Goal: Use online tool/utility: Use online tool/utility

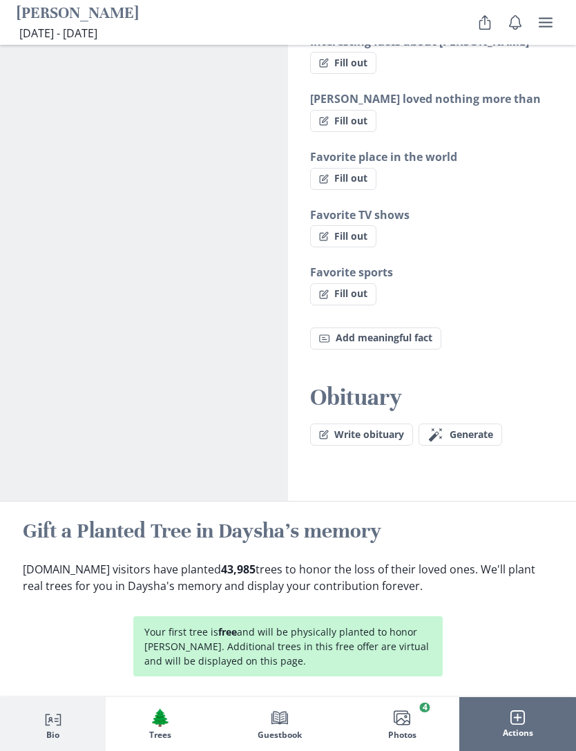
click at [474, 430] on span "Generate" at bounding box center [472, 436] width 44 height 12
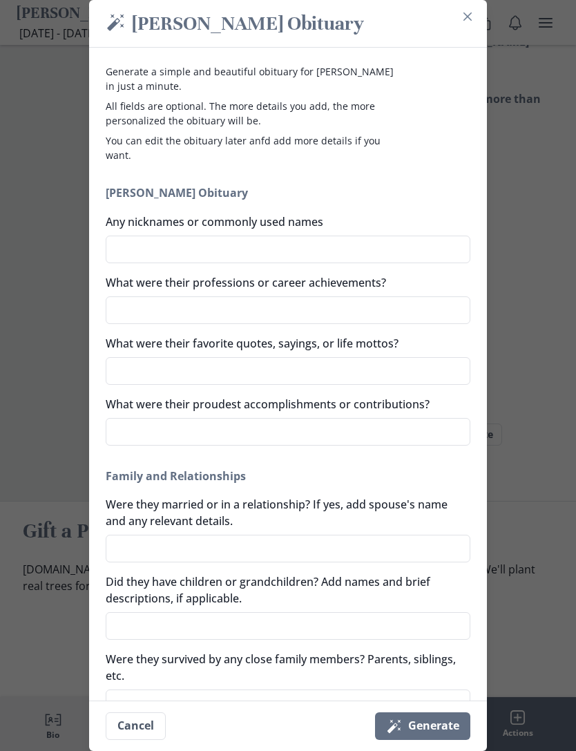
click at [383, 252] on textarea "Any nicknames or commonly used names" at bounding box center [288, 250] width 365 height 28
type textarea "D"
type textarea "x"
type textarea "Da"
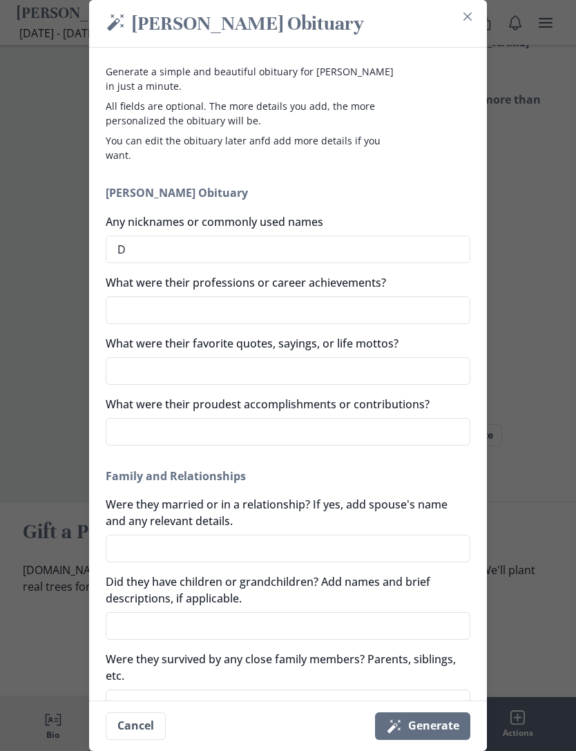
type textarea "x"
type textarea "Day"
type textarea "x"
type textarea "Day"
type textarea "x"
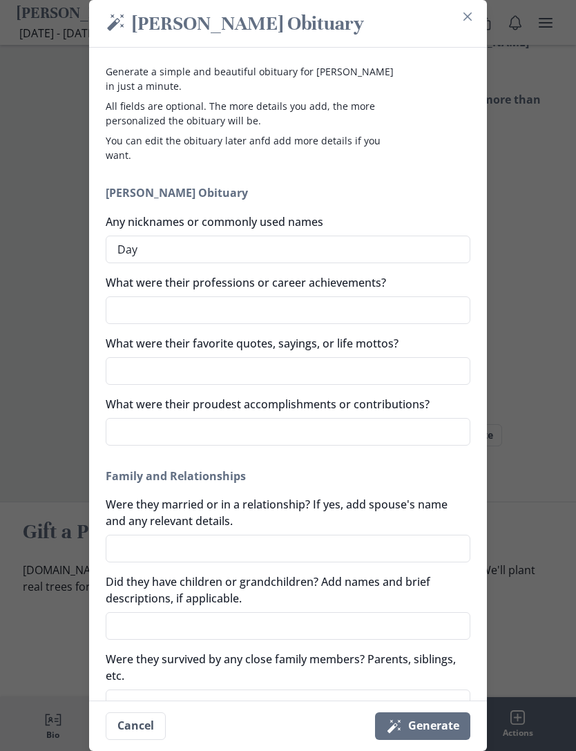
type textarea "Day D"
type textarea "x"
type textarea "Day Da"
type textarea "x"
type textarea "Day Day"
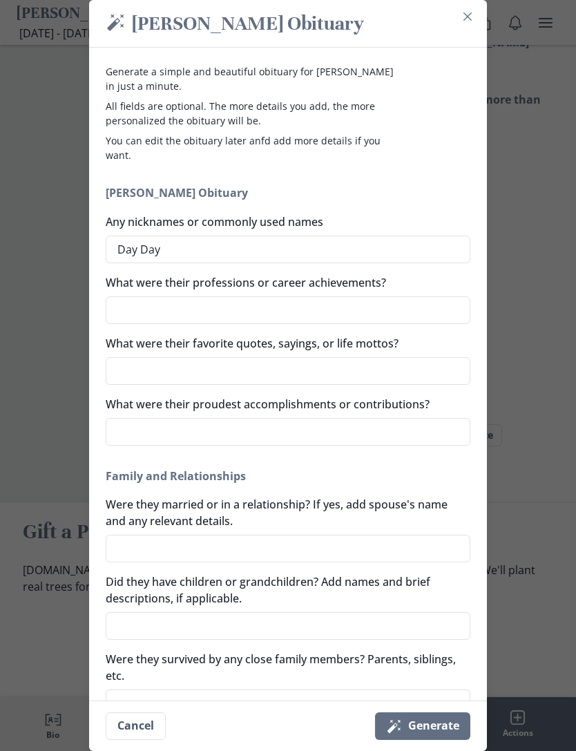
type textarea "x"
type textarea "Day Day"
click at [408, 310] on textarea "What were their professions or career achievements?" at bounding box center [288, 310] width 365 height 28
type textarea "x"
type textarea "A"
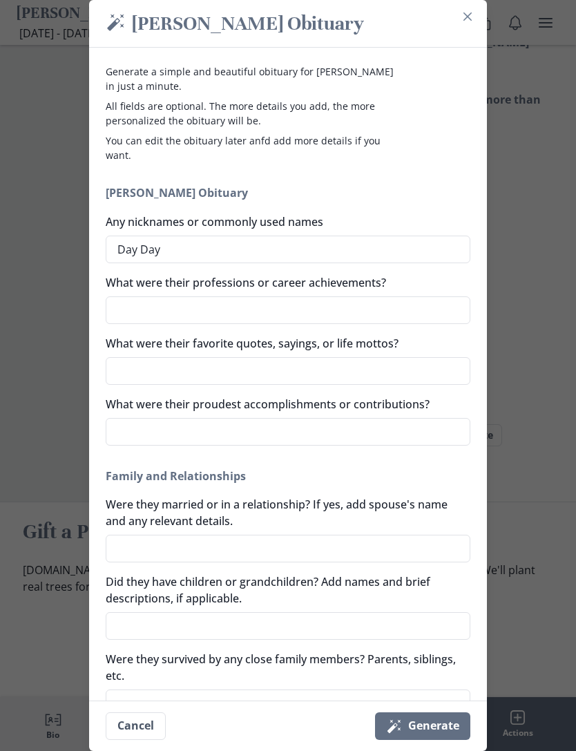
type textarea "x"
type textarea "Ar"
type textarea "x"
type textarea "Arm"
type textarea "x"
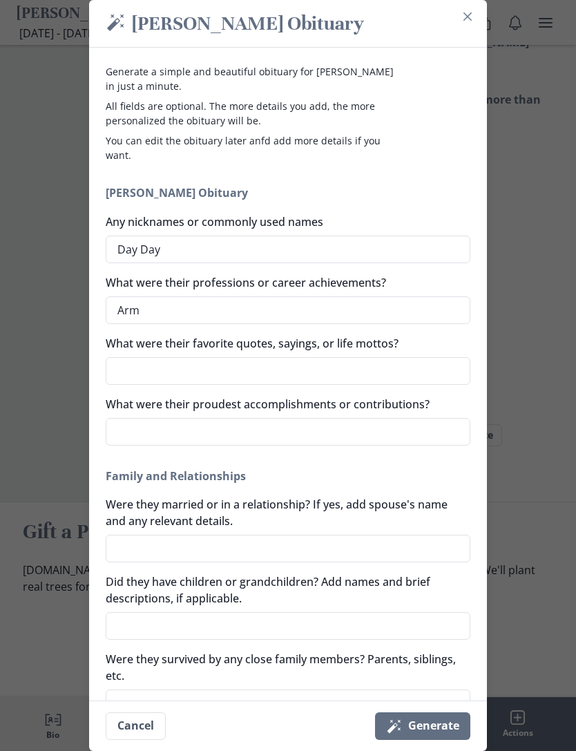
type textarea "Army"
type textarea "x"
type textarea "Army"
type textarea "x"
type textarea "Army E"
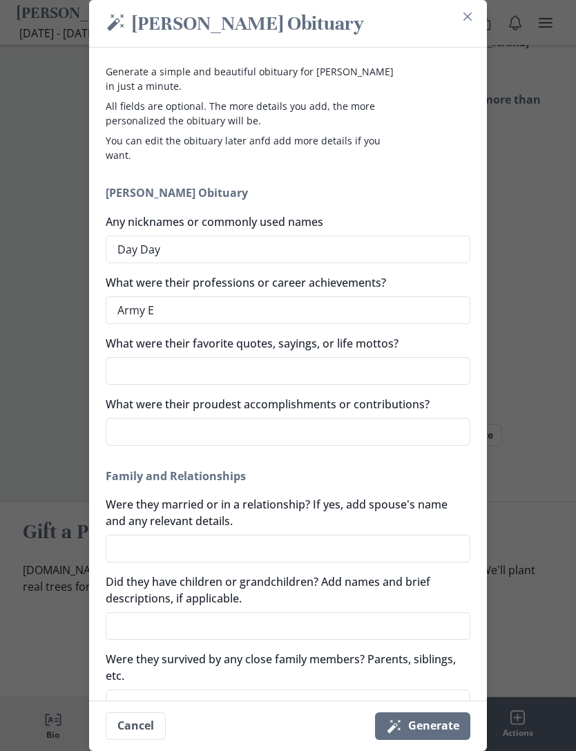
type textarea "x"
type textarea "Army E4"
type textarea "x"
type textarea "Army E4"
click at [418, 435] on textarea "What were their proudest accomplishments or contributions?" at bounding box center [288, 432] width 365 height 28
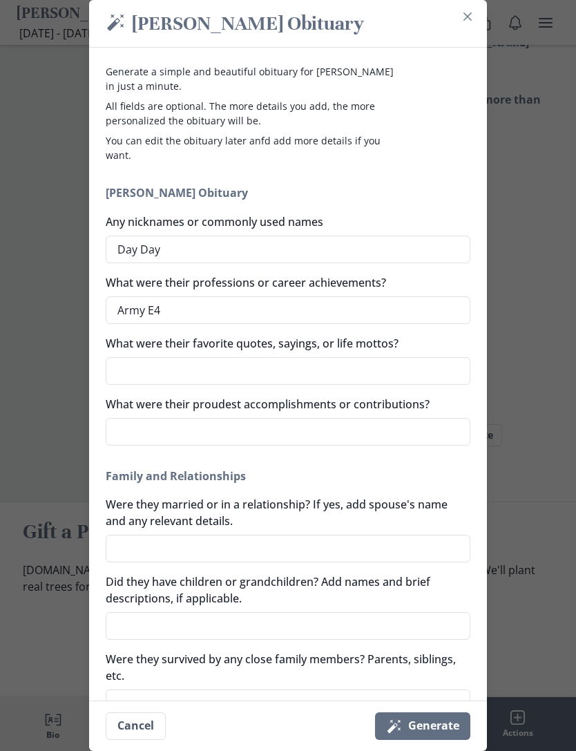
type textarea "x"
type textarea "T"
type textarea "x"
type textarea "Tr"
type textarea "x"
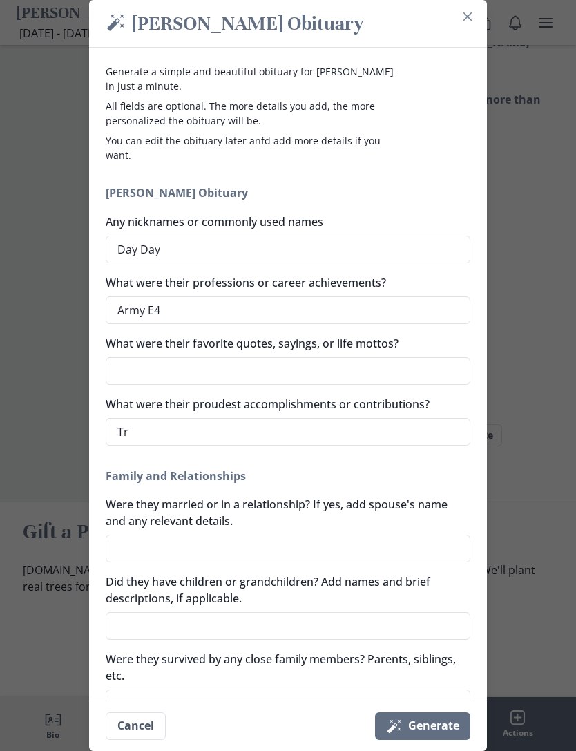
type textarea "Tra"
type textarea "x"
type textarea "Trav"
type textarea "x"
type textarea "Trave"
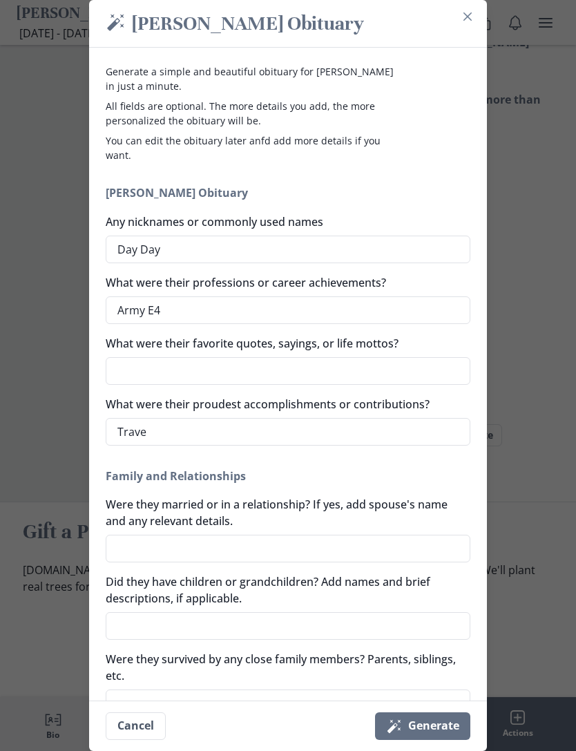
type textarea "x"
type textarea "Travel"
type textarea "x"
type textarea "Traveli"
type textarea "x"
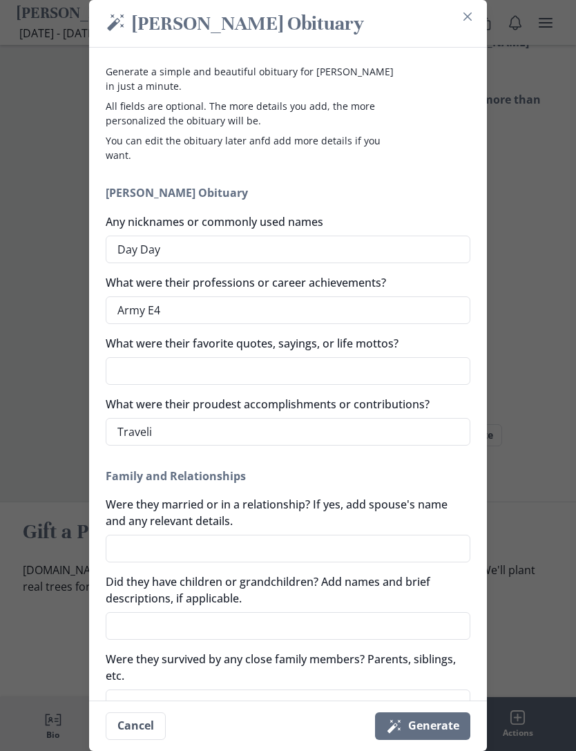
type textarea "Travelin"
type textarea "x"
type textarea "Traveling"
type textarea "x"
type textarea "Traveling,"
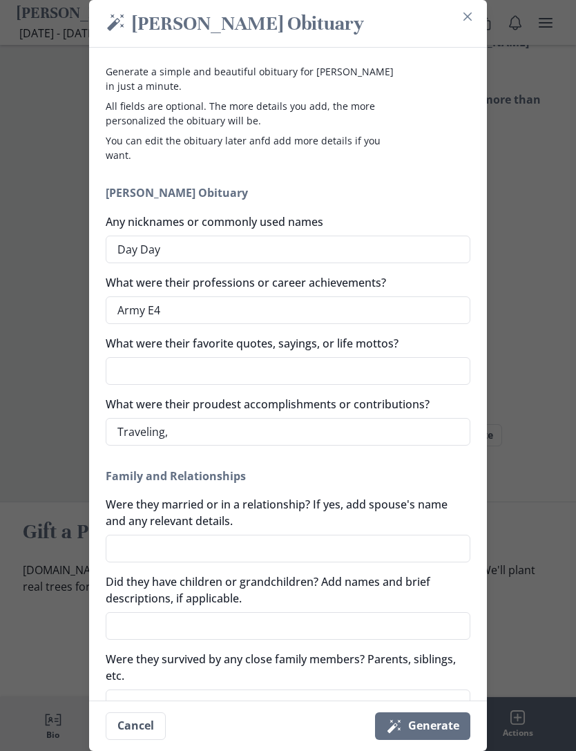
type textarea "x"
type textarea "Traveling,"
type textarea "x"
type textarea "Traveling, C"
type textarea "x"
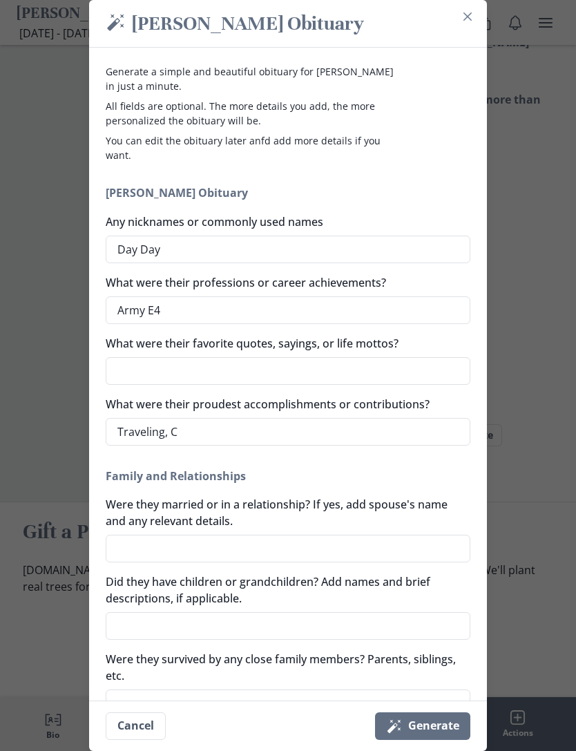
type textarea "Traveling, CD"
type textarea "x"
type textarea "Traveling, CDL"
type textarea "x"
type textarea "Traveling, CDL,"
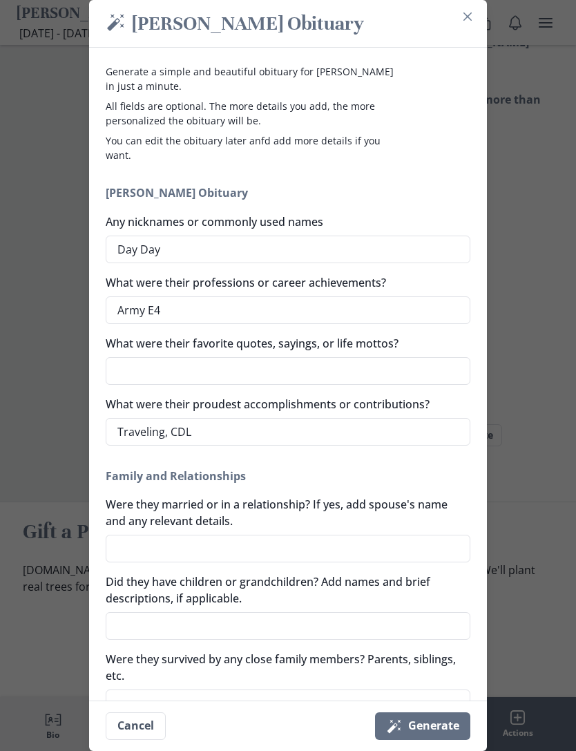
type textarea "x"
type textarea "Traveling, CDL,"
type textarea "x"
type textarea "Traveling, CDL, A"
type textarea "x"
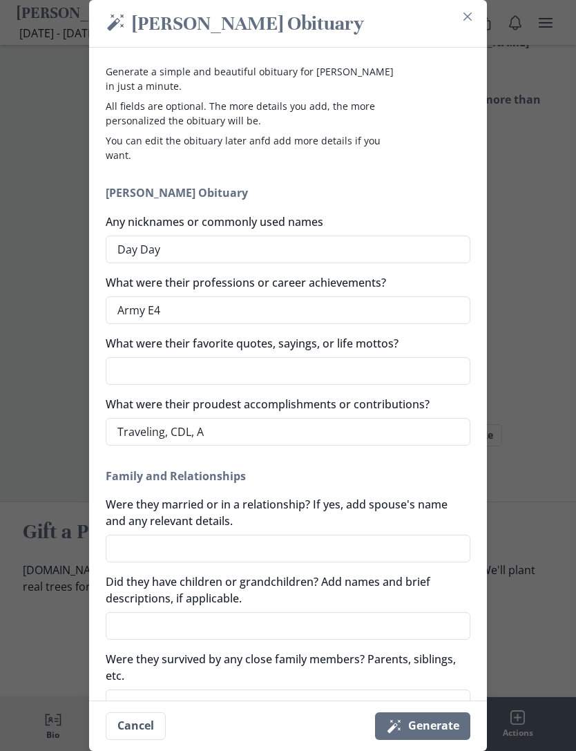
type textarea "Traveling, CDL, Ar"
type textarea "x"
type textarea "Traveling, CDL, Arm"
type textarea "x"
type textarea "Traveling, CDL, Army"
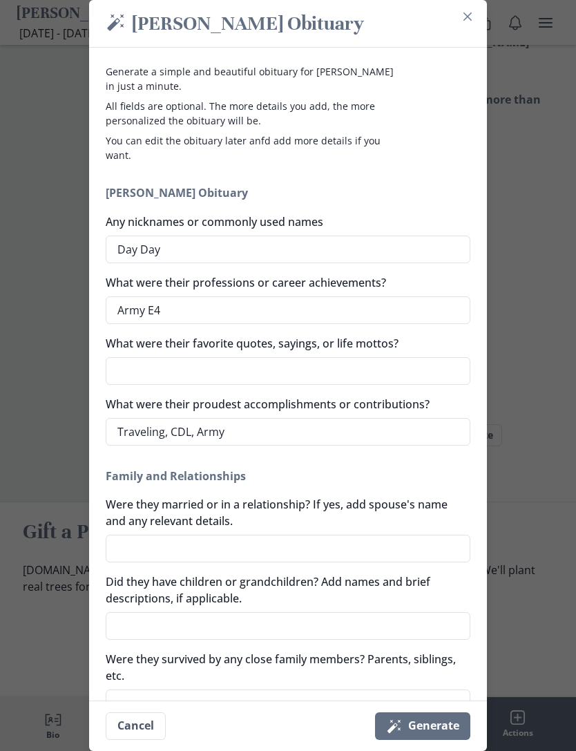
type textarea "x"
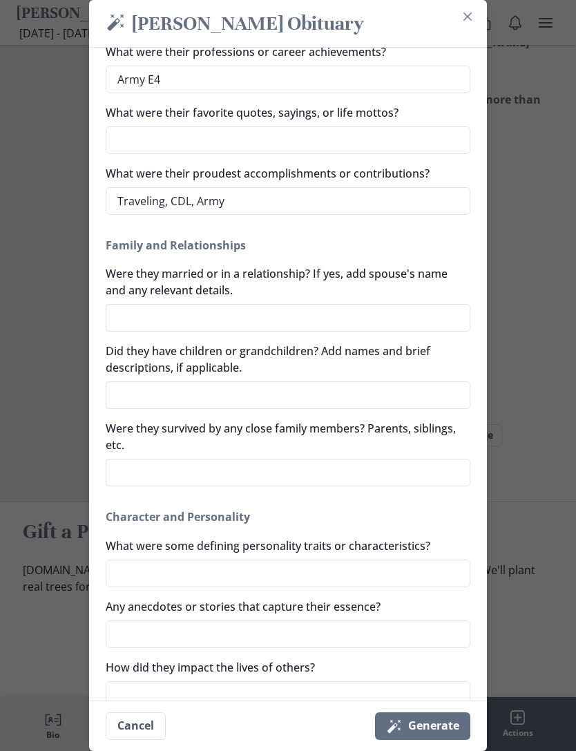
scroll to position [240, 0]
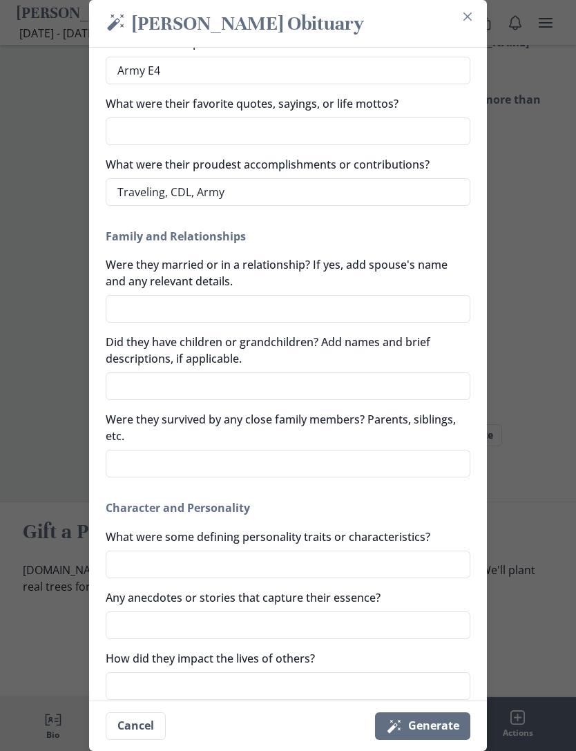
type textarea "Traveling, CDL, Army"
click at [344, 465] on textarea "Were they survived by any close family members? Parents, siblings, etc." at bounding box center [288, 464] width 365 height 28
type textarea "x"
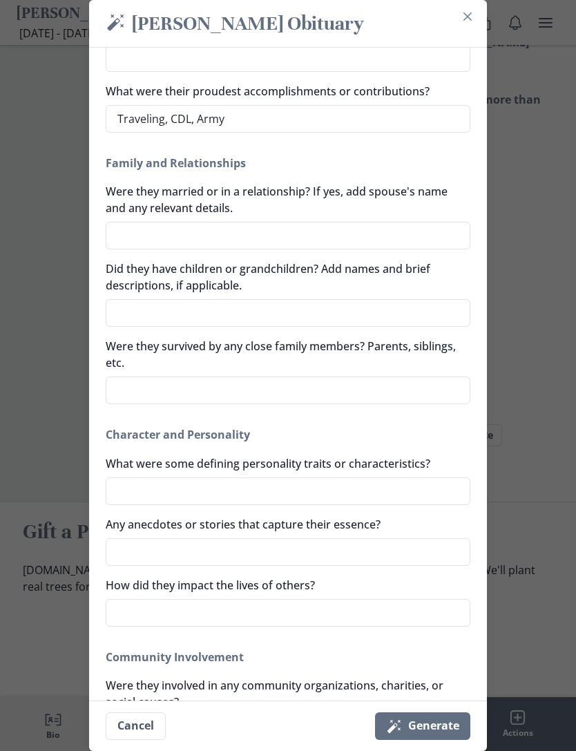
scroll to position [309, 0]
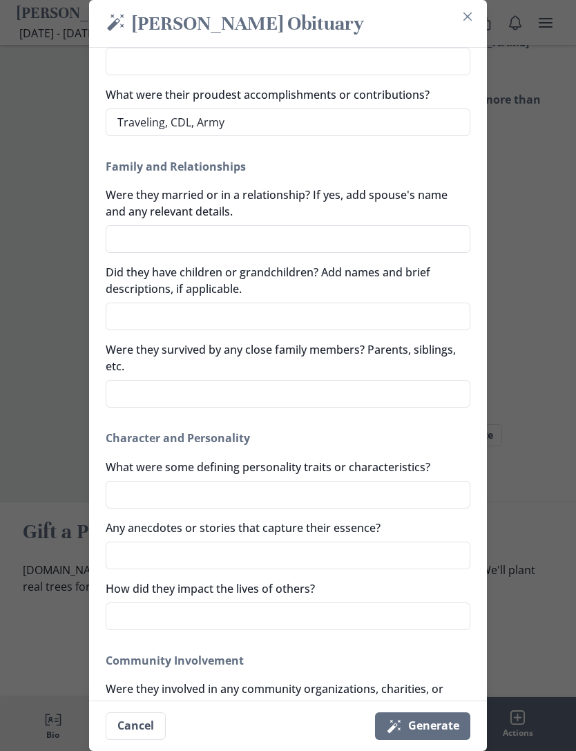
type textarea "D"
type textarea "x"
type textarea "De"
type textarea "x"
type textarea "Des"
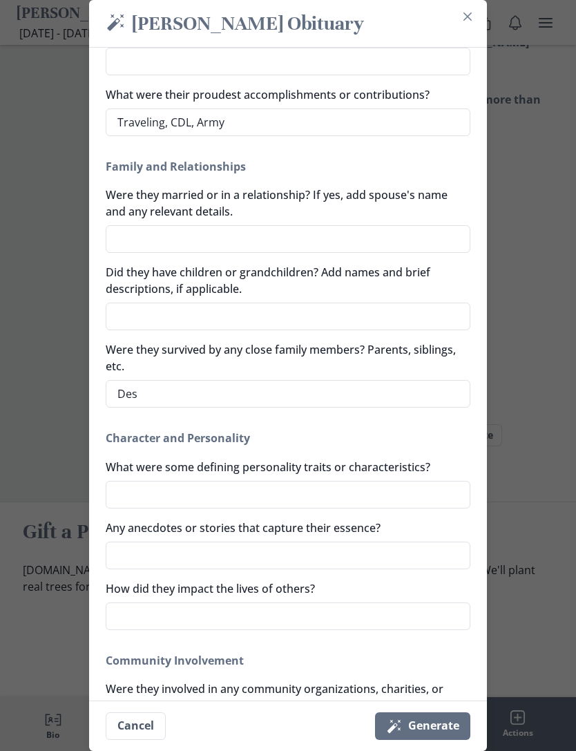
type textarea "x"
type textarea "Dest"
type textarea "x"
type textarea "Desti"
type textarea "x"
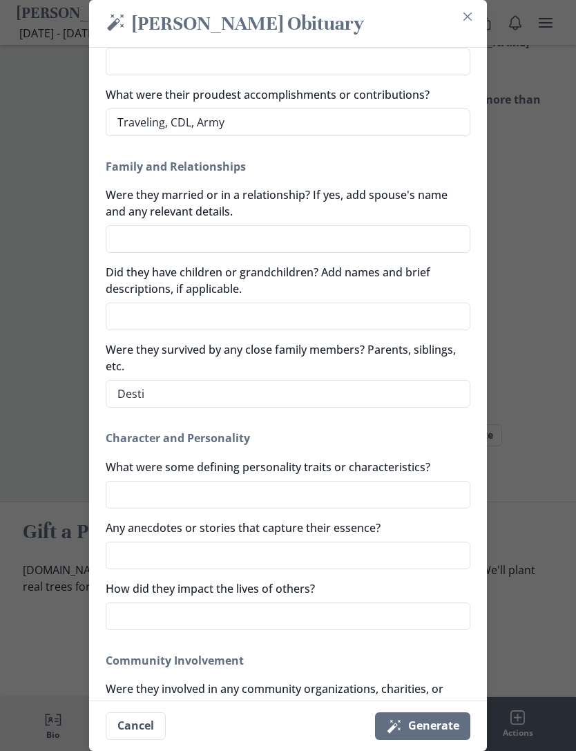
type textarea "Destin"
type textarea "x"
type textarea "Destiny"
type textarea "x"
type textarea "Destiny"
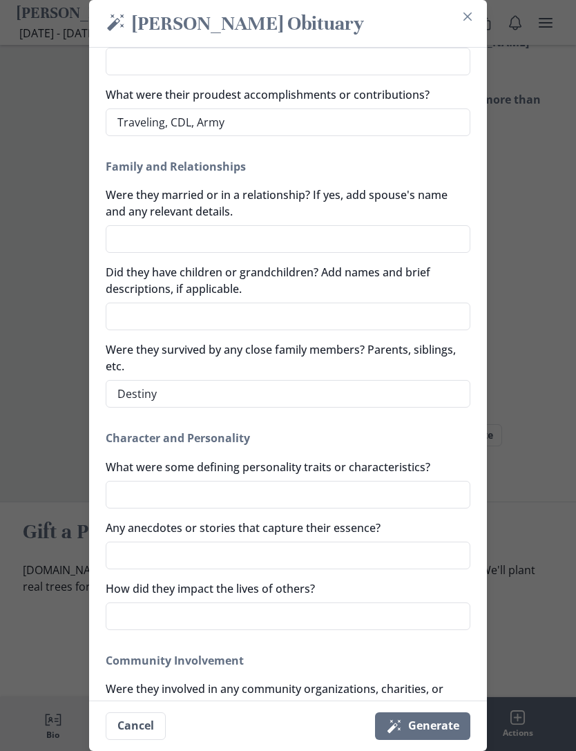
type textarea "x"
type textarea "Destiny B"
type textarea "x"
type textarea "Destiny Br"
type textarea "x"
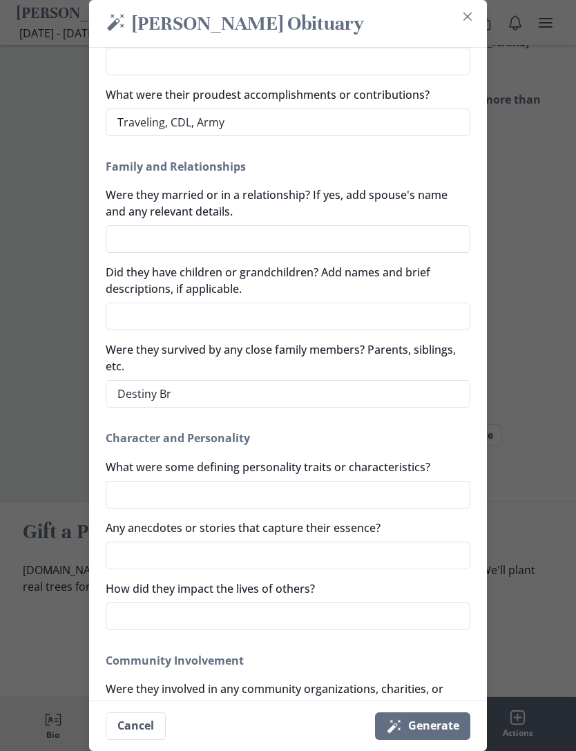
type textarea "Destiny Bra"
type textarea "x"
type textarea "Destiny Bram"
type textarea "x"
type textarea "Destiny Bramb"
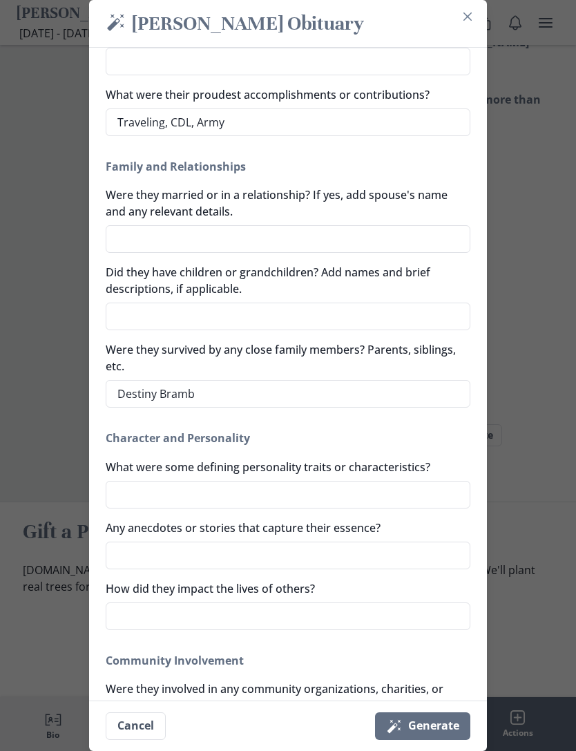
type textarea "x"
type textarea "[PERSON_NAME]"
type textarea "x"
type textarea "[PERSON_NAME]"
type textarea "x"
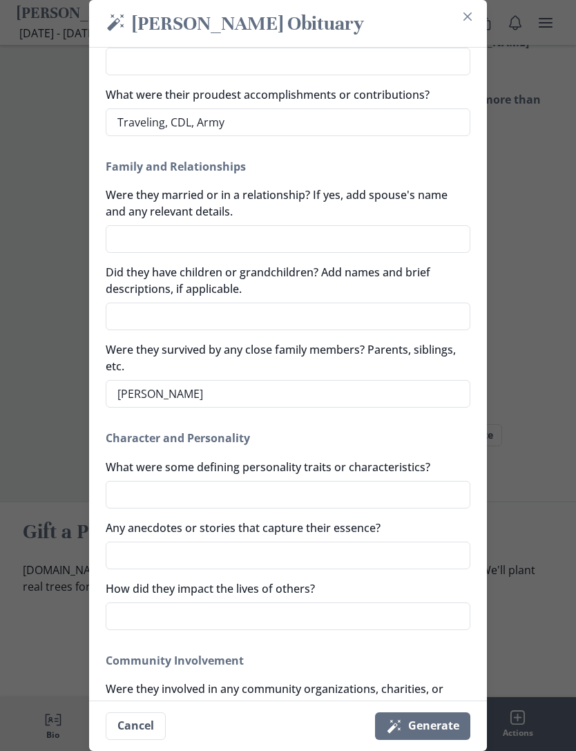
type textarea "[PERSON_NAME],"
type textarea "x"
type textarea "[PERSON_NAME],"
type textarea "x"
type textarea "[PERSON_NAME], S"
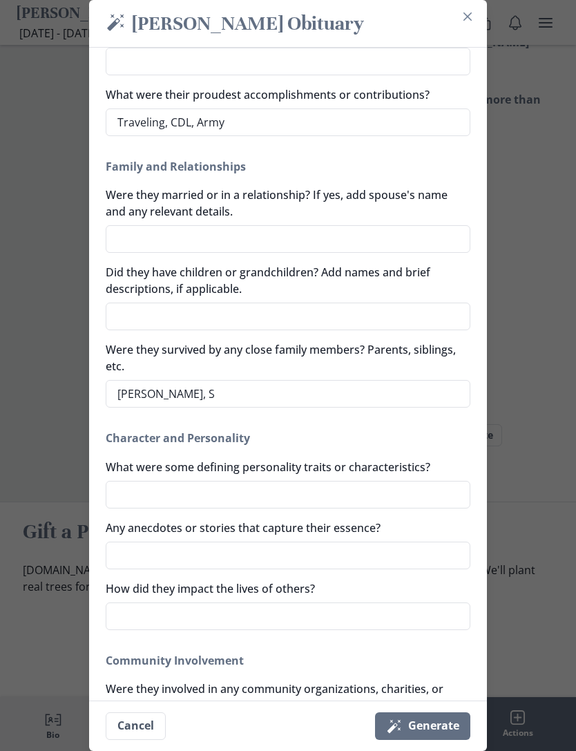
type textarea "x"
type textarea "[PERSON_NAME], Sh"
type textarea "x"
type textarea "[PERSON_NAME], Sha"
type textarea "x"
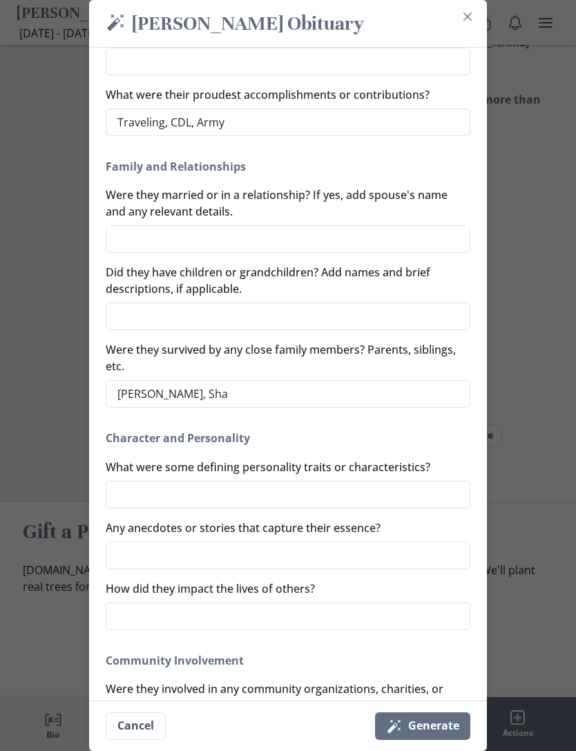
type textarea "[PERSON_NAME], Shak"
type textarea "x"
type textarea "[PERSON_NAME], Shaki"
type textarea "x"
type textarea "Destiny [PERSON_NAME]"
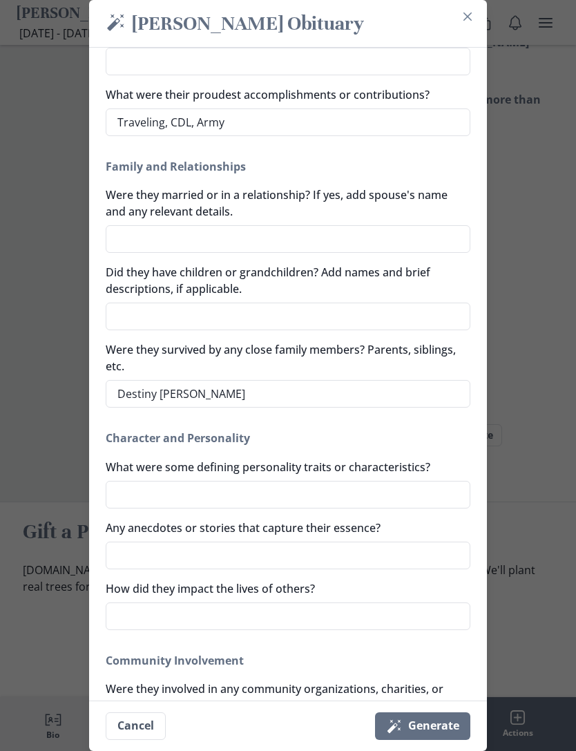
type textarea "x"
type textarea "Destiny [PERSON_NAME]"
type textarea "x"
type textarea "Destiny [PERSON_NAME]"
type textarea "x"
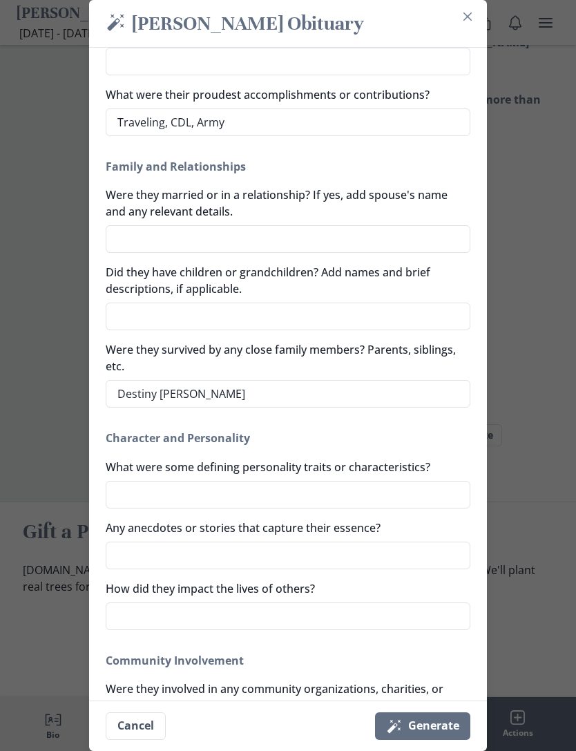
type textarea "Destiny [PERSON_NAME]"
type textarea "x"
type textarea "Destiny [PERSON_NAME] Per"
type textarea "x"
type textarea "Destiny [PERSON_NAME]"
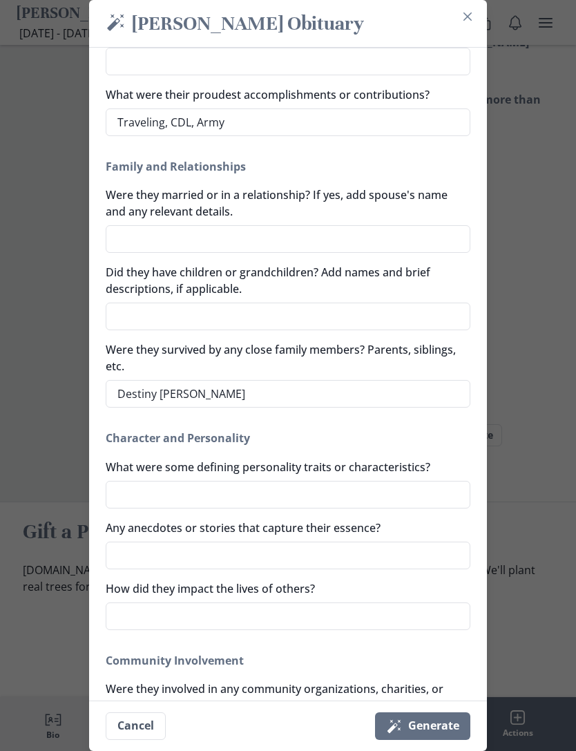
type textarea "x"
type textarea "[PERSON_NAME], [PERSON_NAME]"
type textarea "x"
type textarea "[PERSON_NAME], [PERSON_NAME]"
type textarea "x"
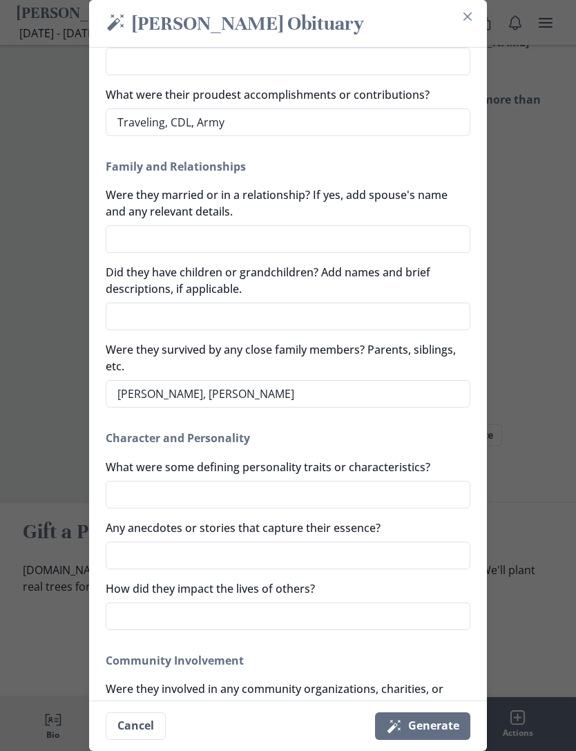
type textarea "[PERSON_NAME], [PERSON_NAME]"
type textarea "x"
type textarea "[PERSON_NAME], [PERSON_NAME],"
type textarea "x"
type textarea "[PERSON_NAME], [PERSON_NAME],"
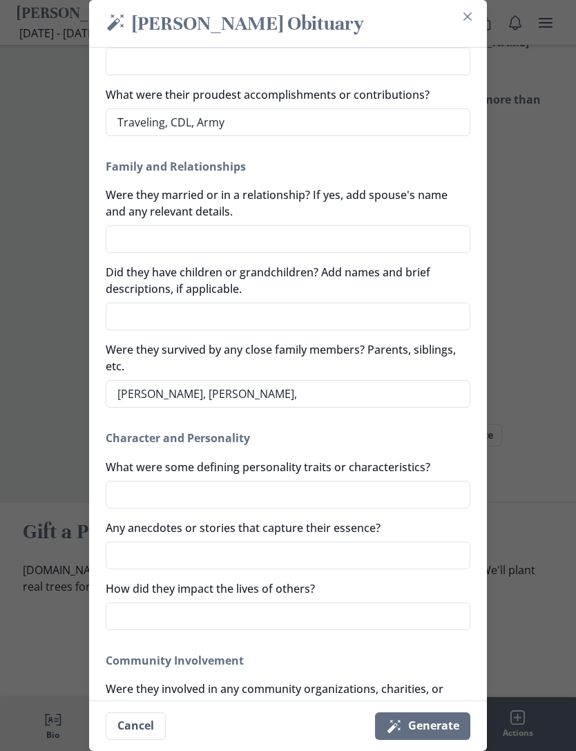
type textarea "x"
type textarea "[PERSON_NAME], [PERSON_NAME], S"
type textarea "x"
type textarea "[PERSON_NAME], [PERSON_NAME], Sh"
type textarea "x"
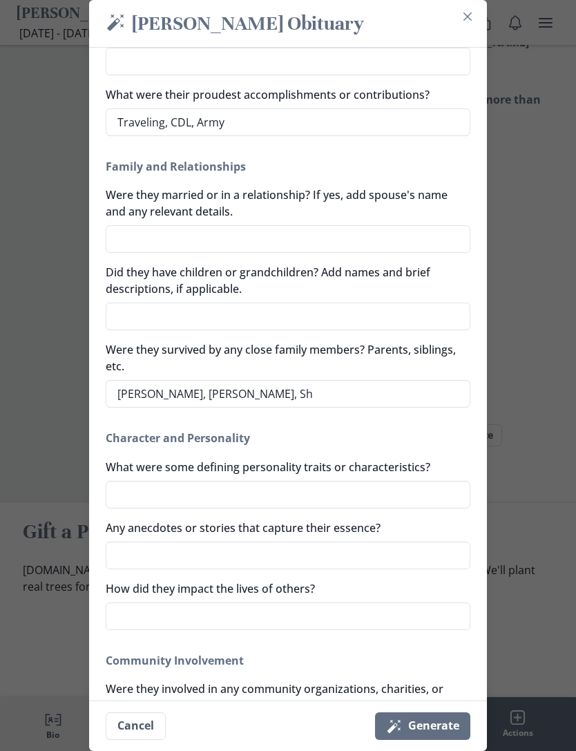
type textarea "[PERSON_NAME], [PERSON_NAME], Sha"
type textarea "x"
type textarea "[PERSON_NAME], [PERSON_NAME], Shaq"
type textarea "x"
type textarea "[PERSON_NAME], [PERSON_NAME], [PERSON_NAME]"
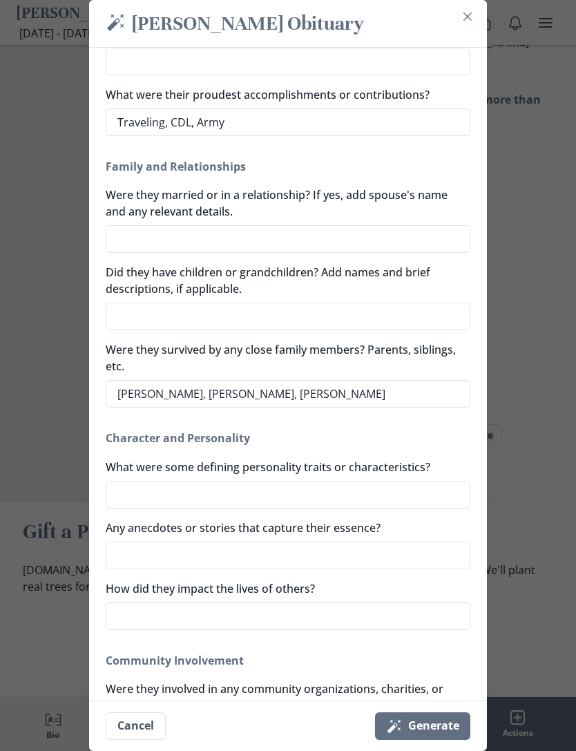
type textarea "x"
type textarea "[PERSON_NAME], [PERSON_NAME], [PERSON_NAME]"
type textarea "x"
type textarea "Destiny [PERSON_NAME] [PERSON_NAME]"
type textarea "x"
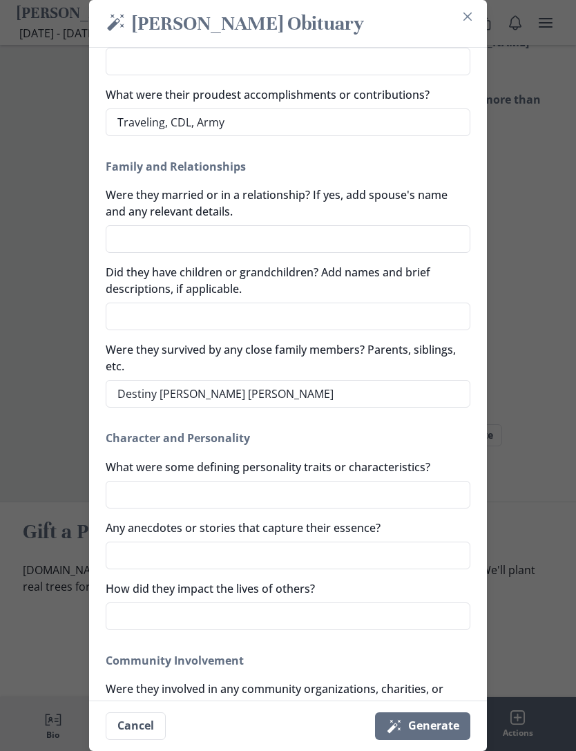
type textarea "Destiny [PERSON_NAME] [PERSON_NAME]"
type textarea "x"
type textarea "Destiny [PERSON_NAME] [PERSON_NAME] P"
type textarea "x"
type textarea "Destiny [PERSON_NAME] [PERSON_NAME] Pe"
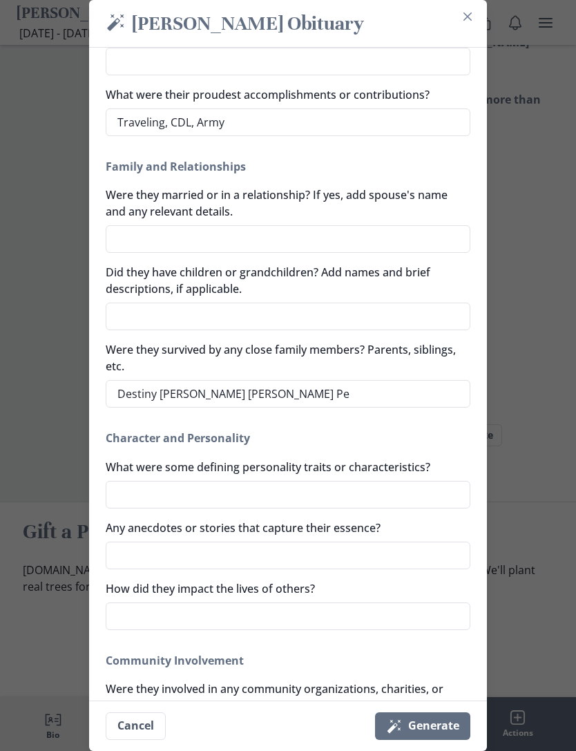
type textarea "x"
type textarea "Destiny [PERSON_NAME] [PERSON_NAME] Per"
type textarea "x"
type textarea "Destiny [PERSON_NAME] [PERSON_NAME]"
type textarea "x"
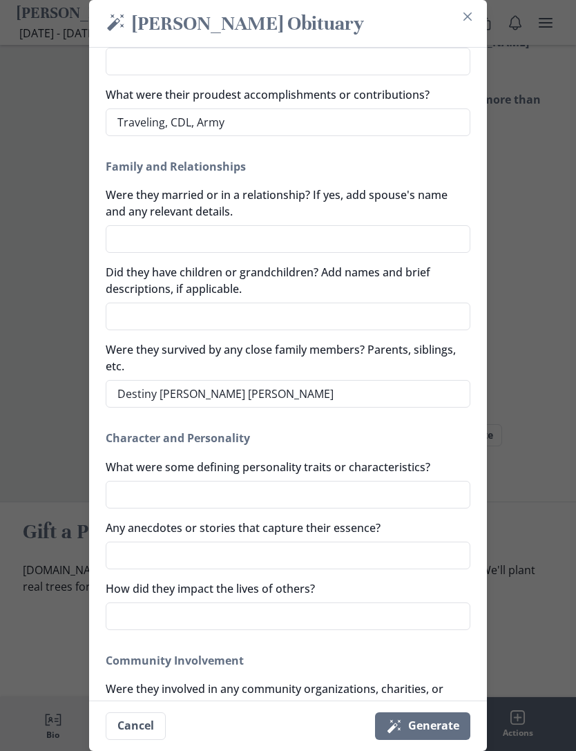
type textarea "[PERSON_NAME], [PERSON_NAME], [PERSON_NAME]"
type textarea "x"
type textarea "[PERSON_NAME], [PERSON_NAME], [PERSON_NAME]"
type textarea "x"
type textarea "[PERSON_NAME], [PERSON_NAME], [PERSON_NAME]"
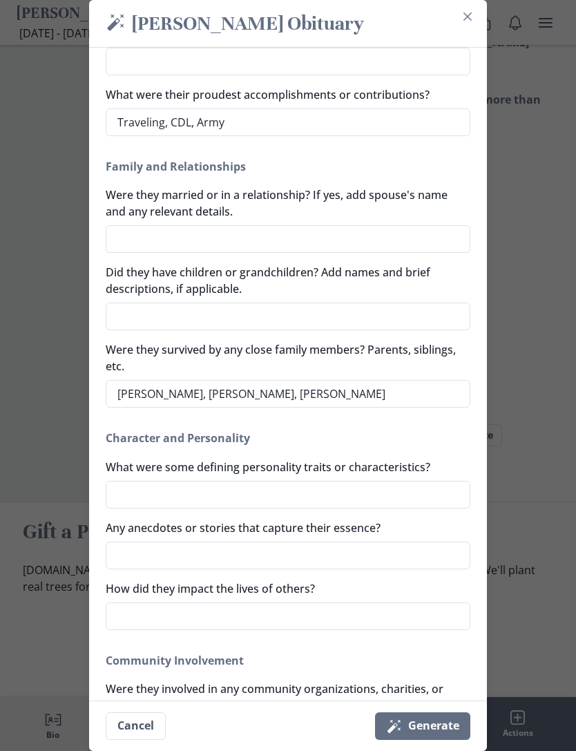
type textarea "x"
type textarea "[PERSON_NAME], [PERSON_NAME], [PERSON_NAME],"
type textarea "x"
type textarea "[PERSON_NAME], [PERSON_NAME], [PERSON_NAME],"
type textarea "x"
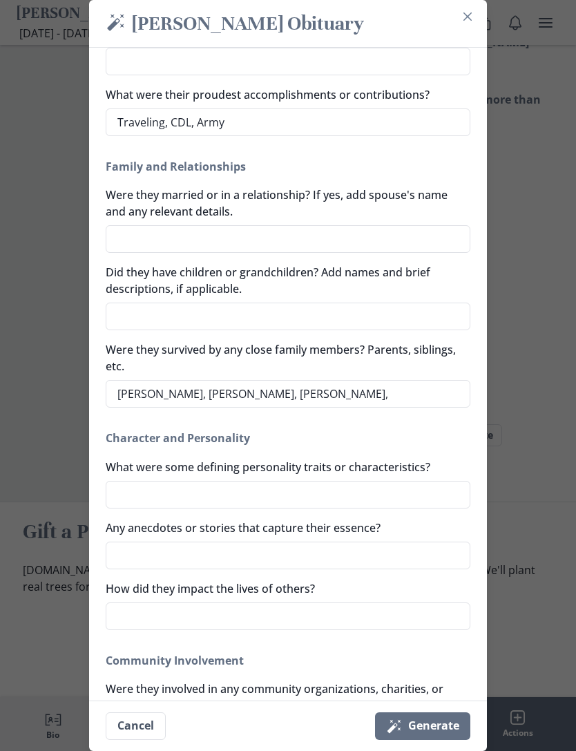
type textarea "[PERSON_NAME], [PERSON_NAME], [PERSON_NAME], C"
type textarea "x"
type textarea "[PERSON_NAME], [PERSON_NAME], [PERSON_NAME], [PERSON_NAME]"
type textarea "x"
type textarea "[PERSON_NAME], [PERSON_NAME], [PERSON_NAME], [PERSON_NAME]"
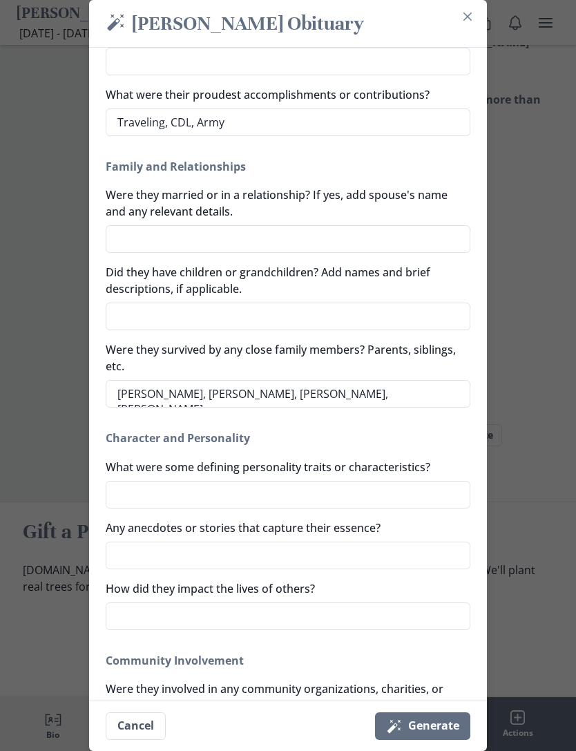
type textarea "x"
type textarea "Destiny [PERSON_NAME] [PERSON_NAME] [PERSON_NAME]"
type textarea "x"
type textarea "[PERSON_NAME], [PERSON_NAME], [PERSON_NAME], [PERSON_NAME]"
type textarea "x"
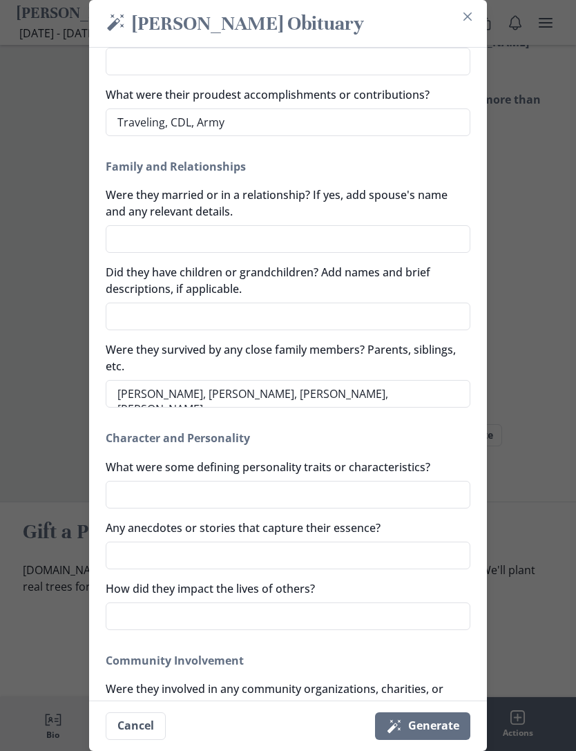
type textarea "[PERSON_NAME], [PERSON_NAME], [PERSON_NAME], [PERSON_NAME]"
type textarea "x"
type textarea "Destiny [PERSON_NAME] [PERSON_NAME] [PERSON_NAME]"
type textarea "x"
type textarea "Destiny [PERSON_NAME] [PERSON_NAME] [PERSON_NAME]"
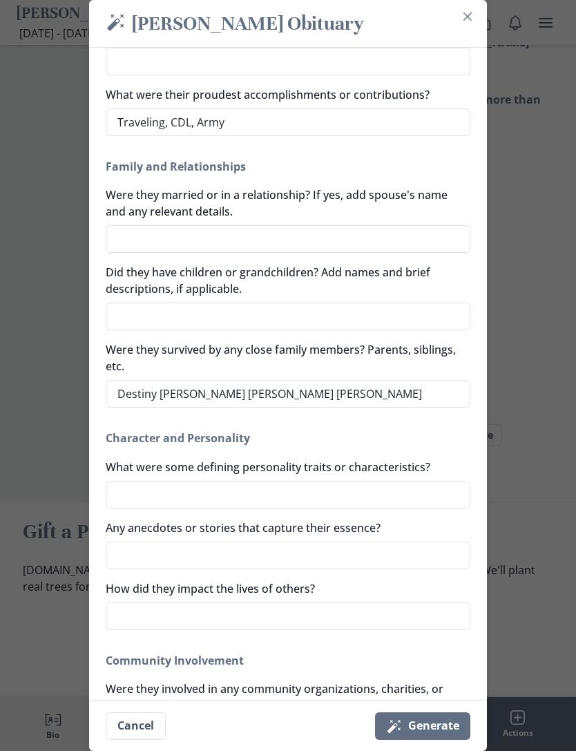
type textarea "x"
type textarea "Destiny [PERSON_NAME] [PERSON_NAME] [PERSON_NAME] F"
type textarea "x"
type textarea "Destiny [PERSON_NAME] [PERSON_NAME] [PERSON_NAME] Fr"
type textarea "x"
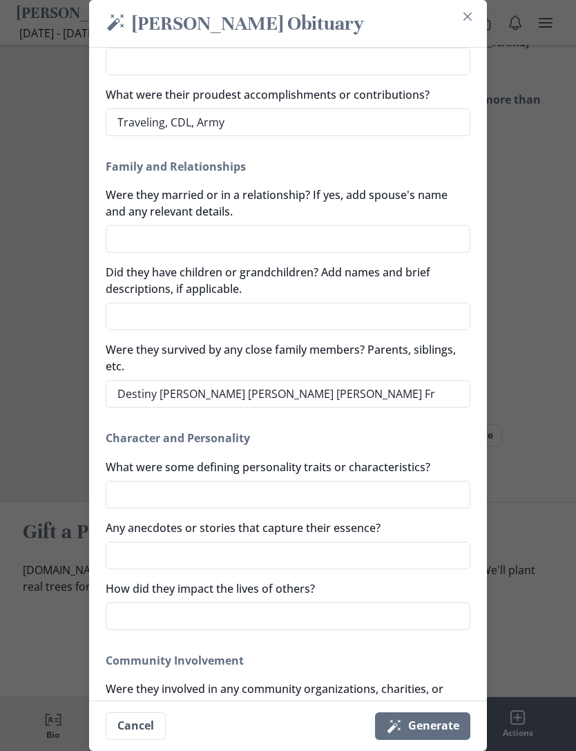
type textarea "Destiny [PERSON_NAME] [PERSON_NAME] [PERSON_NAME] Fra"
type textarea "x"
type textarea "[PERSON_NAME], [PERSON_NAME], [PERSON_NAME], [PERSON_NAME]"
type textarea "x"
type textarea "Destiny [PERSON_NAME] [PERSON_NAME] [PERSON_NAME] Frazi"
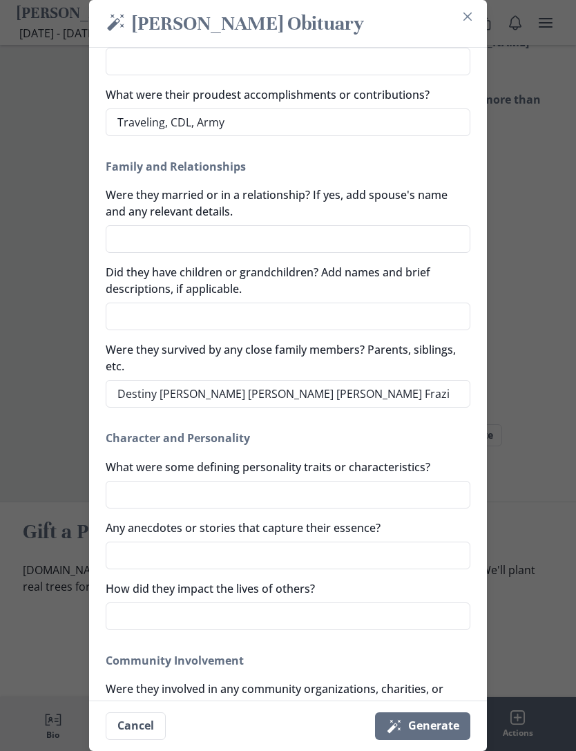
type textarea "x"
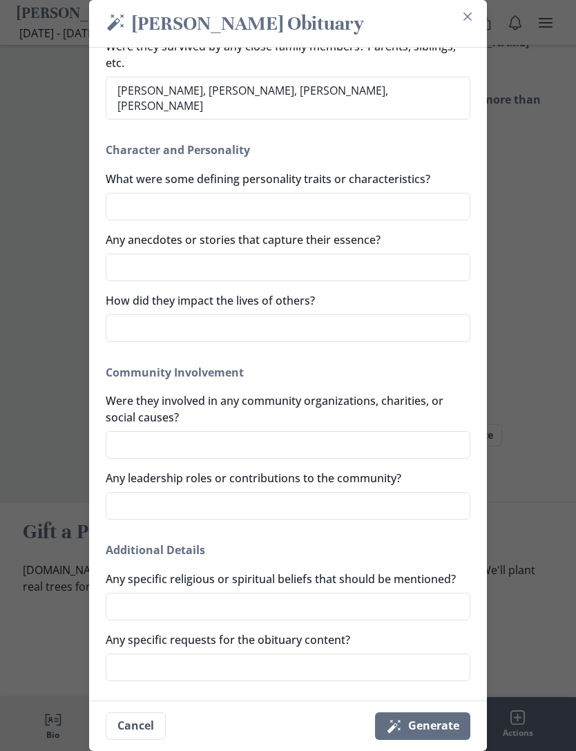
scroll to position [611, 0]
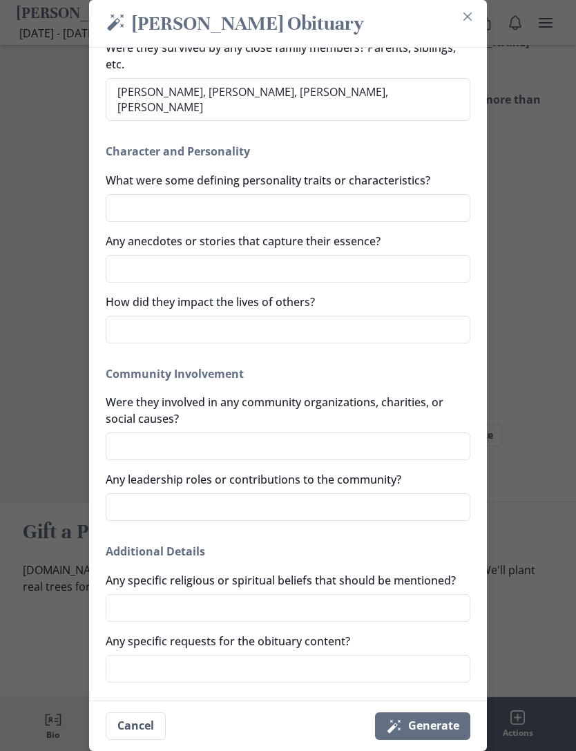
click at [440, 536] on div "[PERSON_NAME] Obituary Any nicknames or commonly used names Day Day What were t…" at bounding box center [288, 122] width 365 height 1120
click at [428, 740] on button "Magic wand Generate" at bounding box center [422, 726] width 95 height 28
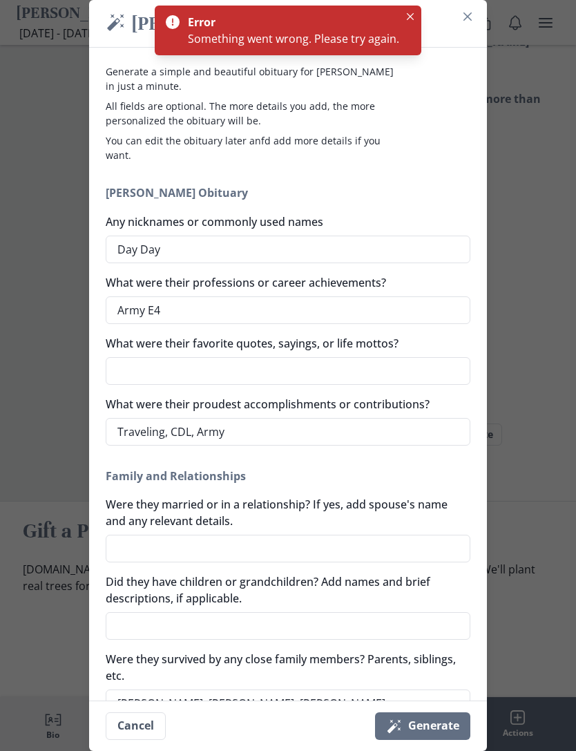
scroll to position [0, 0]
click at [434, 740] on button "Magic wand Generate" at bounding box center [422, 726] width 95 height 28
click at [470, 17] on icon "Close" at bounding box center [467, 16] width 8 height 8
